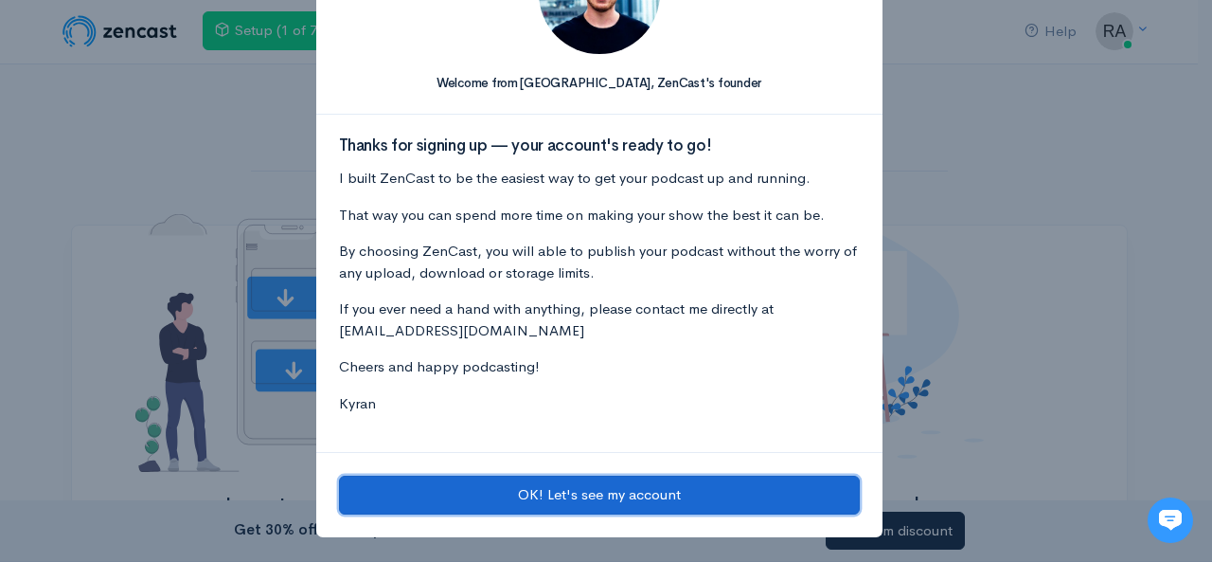
click at [677, 483] on button "OK! Let's see my account" at bounding box center [599, 494] width 521 height 39
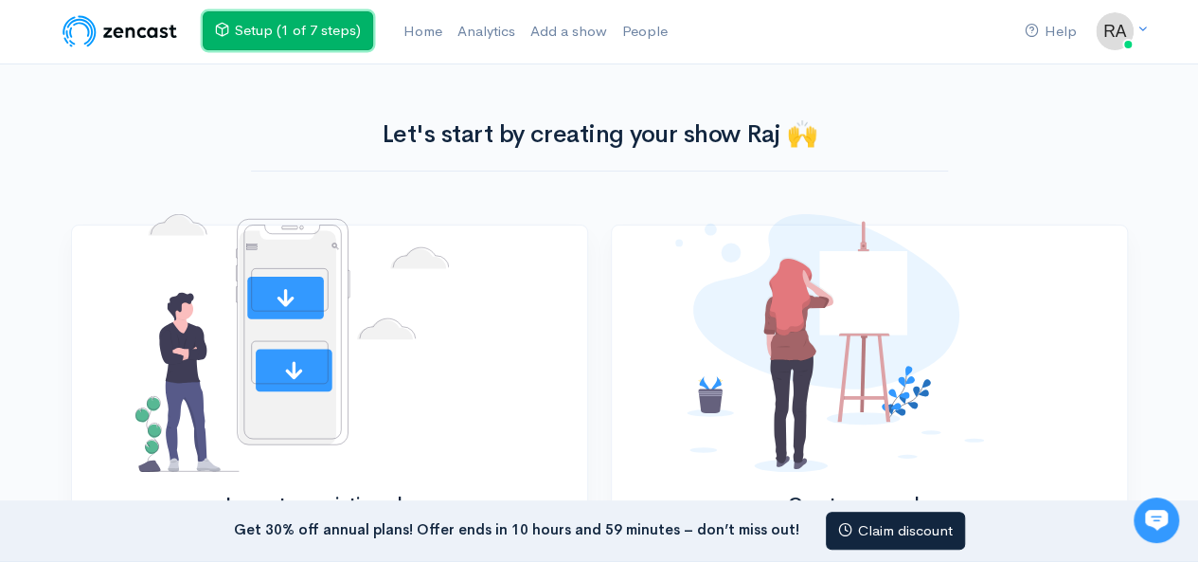
click at [316, 35] on link "Setup (1 of 7 steps)" at bounding box center [288, 30] width 170 height 39
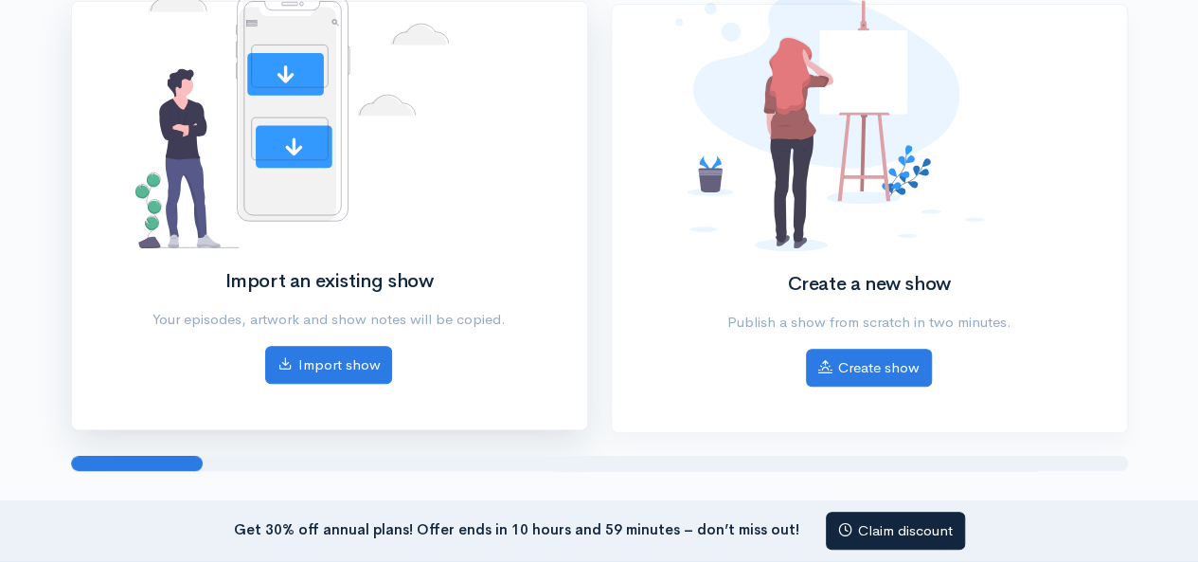
scroll to position [373, 0]
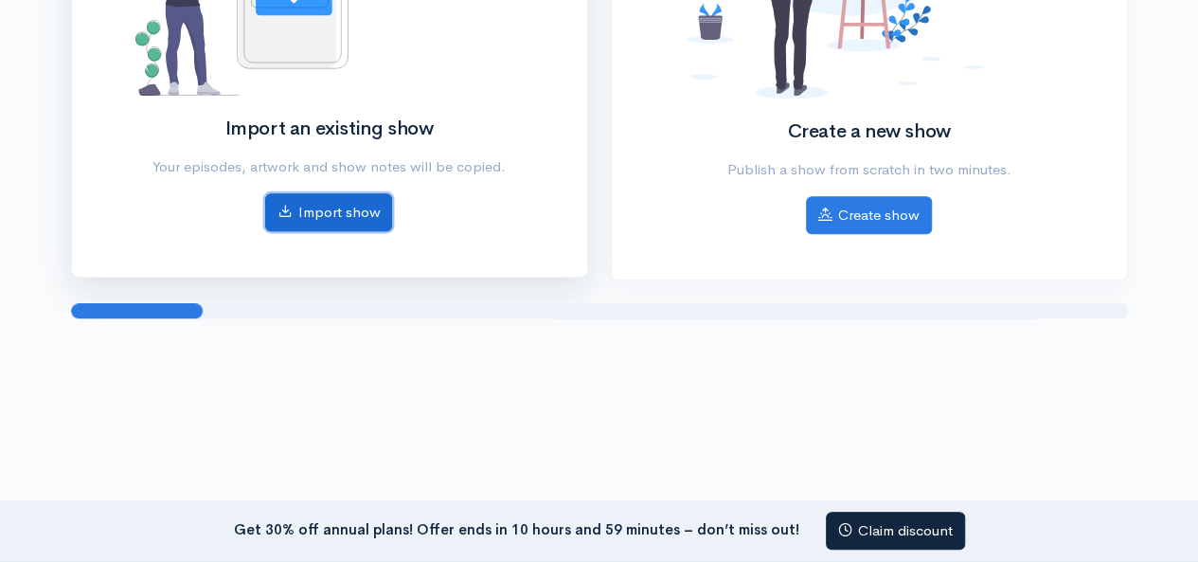
click at [335, 194] on link "Import show" at bounding box center [328, 212] width 127 height 39
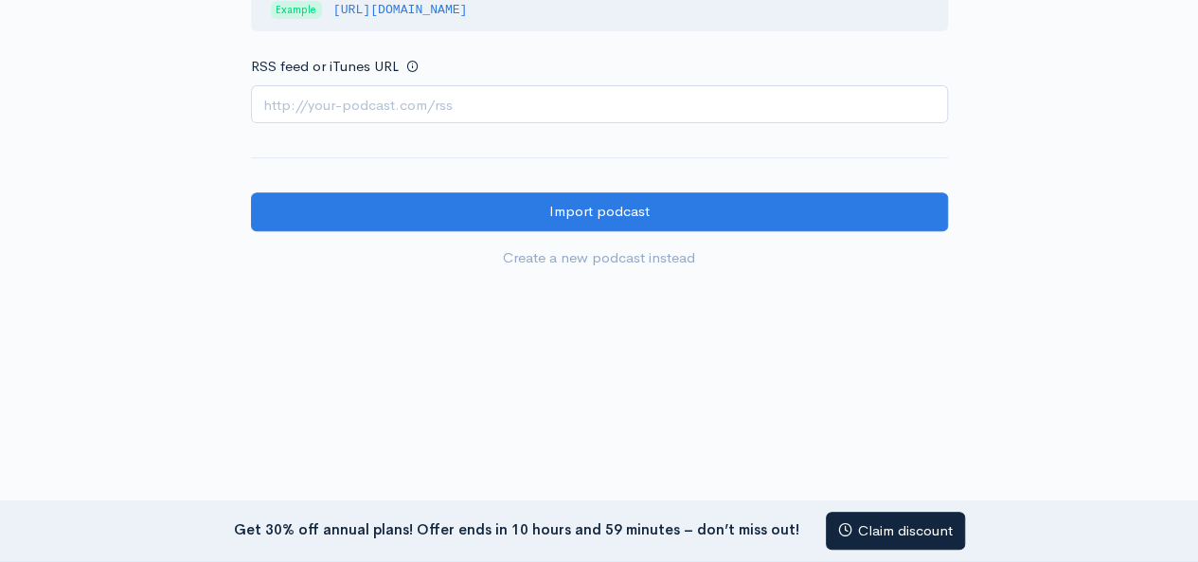
scroll to position [348, 0]
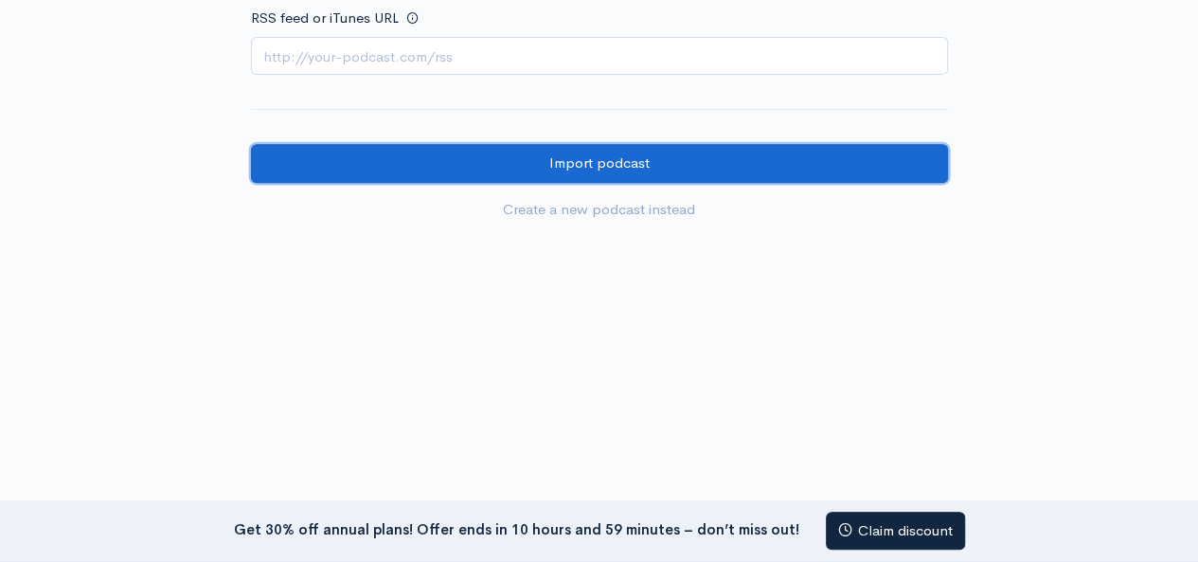
click at [505, 174] on input "Import podcast" at bounding box center [599, 163] width 697 height 39
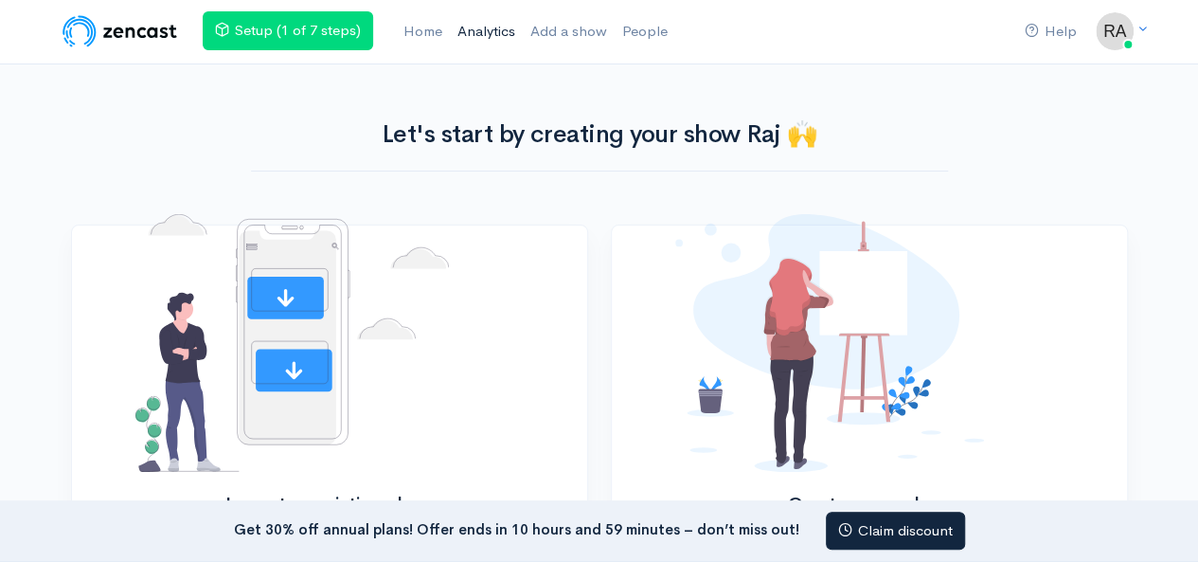
click at [521, 39] on link "Analytics" at bounding box center [486, 31] width 73 height 41
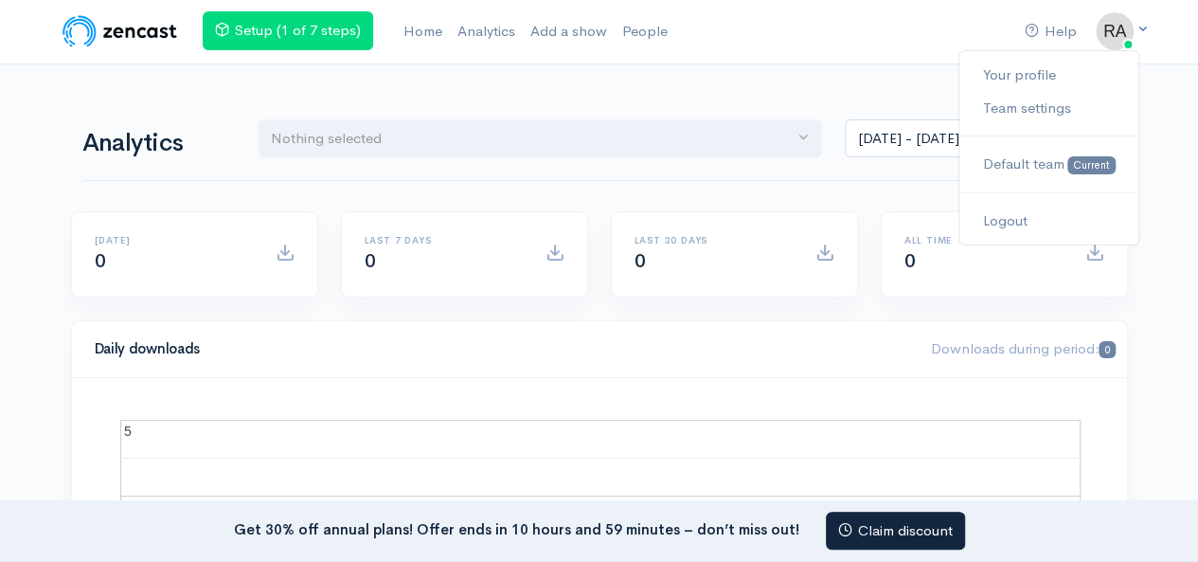
click at [1126, 31] on img at bounding box center [1115, 31] width 38 height 38
click at [752, 92] on div "Analytics Nothing selected Jul 28, 2025 - Aug 10, 2025" at bounding box center [599, 136] width 1034 height 91
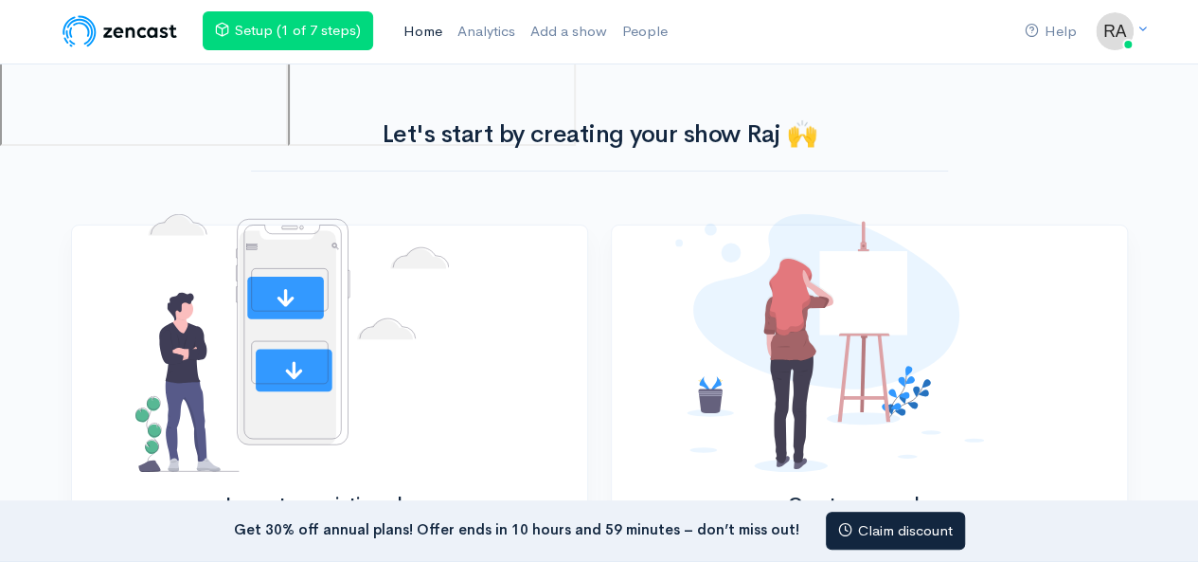
click at [399, 14] on link "Home" at bounding box center [423, 31] width 54 height 41
